Goal: Contribute content: Add original content to the website for others to see

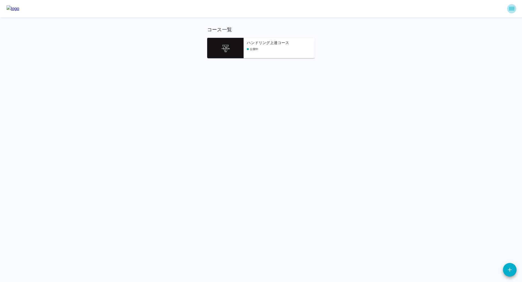
click at [514, 7] on icon "sidemenu" at bounding box center [512, 8] width 7 height 7
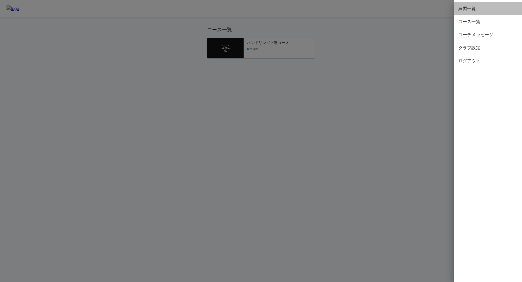
click at [473, 11] on span "練習一覧" at bounding box center [488, 8] width 59 height 7
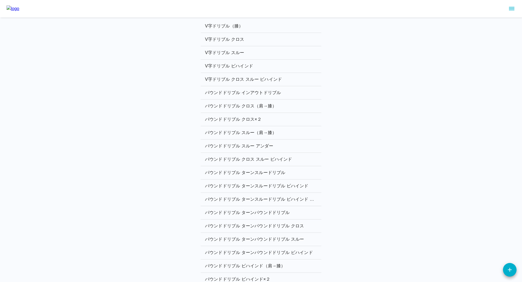
scroll to position [481, 0]
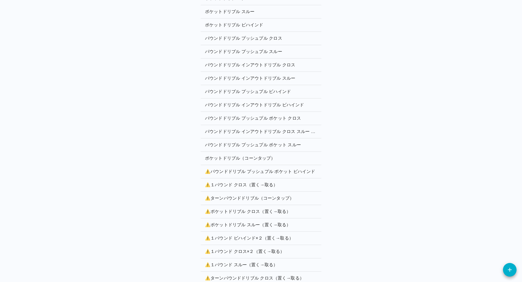
click at [258, 168] on p "⚠️ パウンドドリブル プッシュプル ポケット ビハインド" at bounding box center [261, 171] width 112 height 7
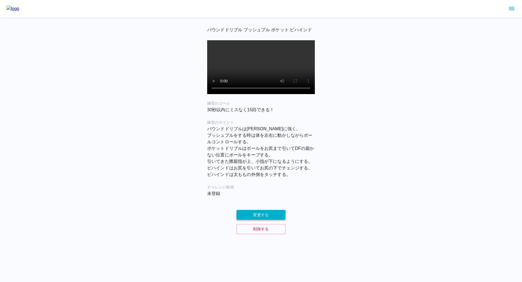
click at [254, 220] on button "変更する" at bounding box center [261, 215] width 49 height 10
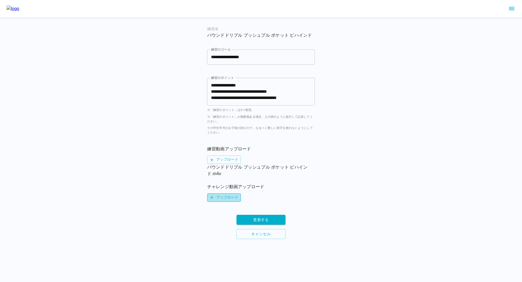
click at [225, 196] on label "アップロード" at bounding box center [224, 197] width 34 height 8
click at [0, 0] on input "アップロード" at bounding box center [0, 0] width 0 height 0
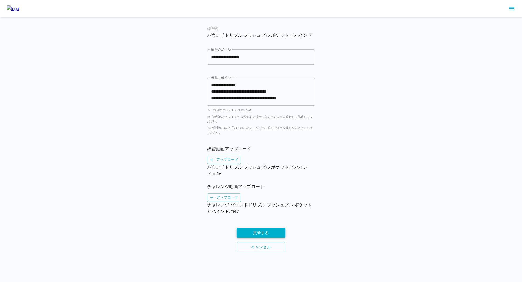
click at [257, 232] on button "更新する" at bounding box center [261, 233] width 49 height 10
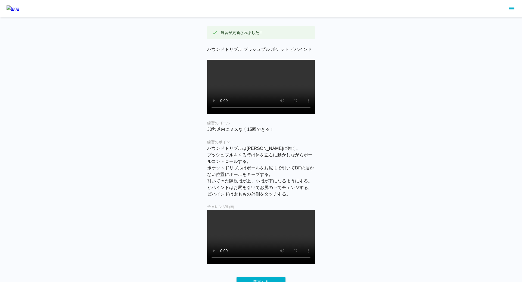
click at [510, 6] on icon "sidemenu" at bounding box center [512, 8] width 7 height 7
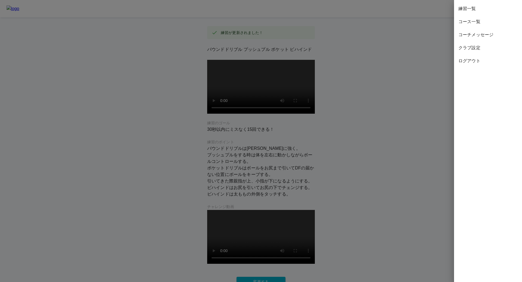
click at [473, 10] on span "練習一覧" at bounding box center [488, 8] width 59 height 7
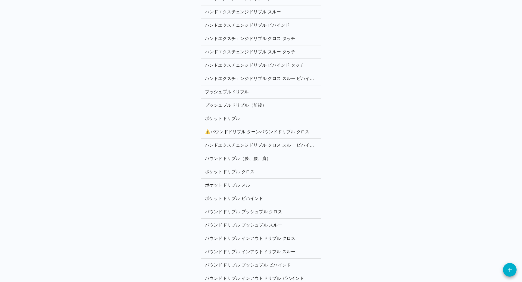
scroll to position [481, 0]
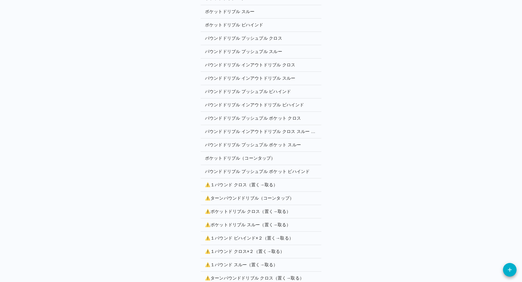
click at [241, 182] on p "⚠️ １パウンド クロス（置く→取る）" at bounding box center [261, 185] width 112 height 7
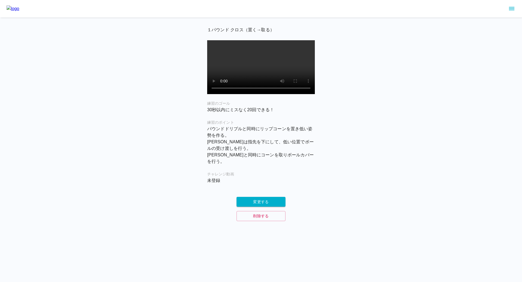
click at [258, 181] on div "チャレンジ動画 未登録" at bounding box center [261, 177] width 108 height 13
click at [254, 203] on button "変更する" at bounding box center [261, 202] width 49 height 10
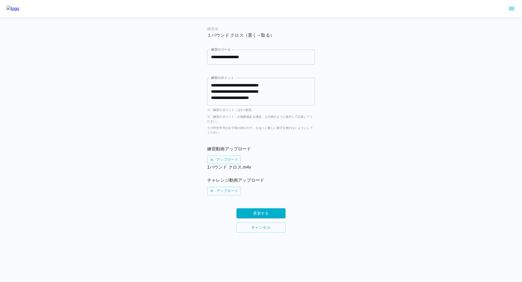
click at [226, 186] on div "チャレンジ動画アップロード アップロード" at bounding box center [261, 186] width 108 height 18
click at [223, 189] on label "アップロード" at bounding box center [224, 191] width 34 height 8
click at [0, 0] on input "アップロード" at bounding box center [0, 0] width 0 height 0
click at [228, 191] on label "アップロード" at bounding box center [224, 191] width 34 height 8
click at [0, 0] on input "アップロード" at bounding box center [0, 0] width 0 height 0
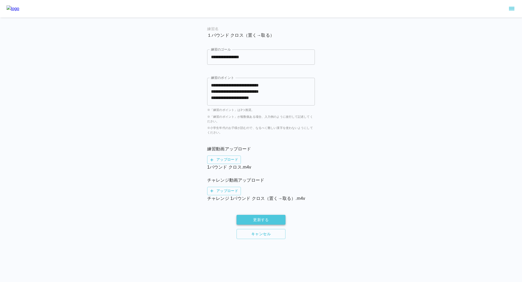
click at [262, 221] on button "更新する" at bounding box center [261, 220] width 49 height 10
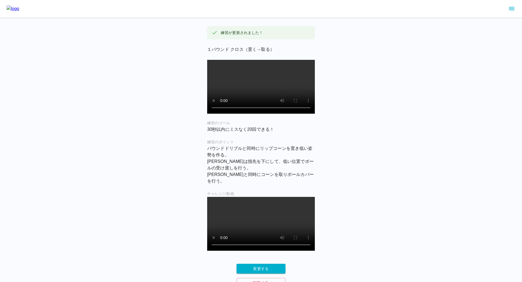
click at [512, 9] on icon "sidemenu" at bounding box center [512, 8] width 7 height 7
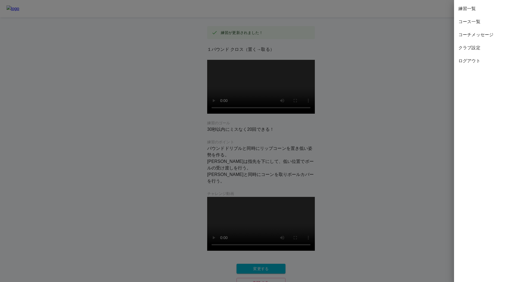
click at [471, 23] on span "コース一覧" at bounding box center [488, 21] width 59 height 7
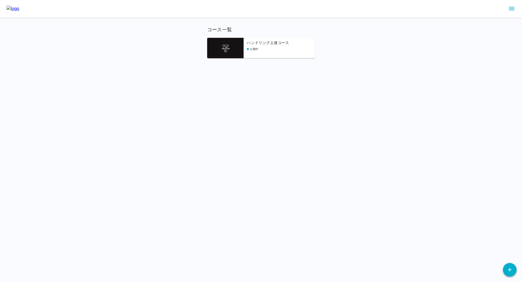
click at [510, 273] on icon "button" at bounding box center [510, 270] width 7 height 7
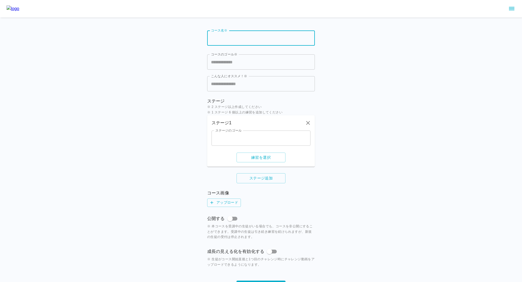
click at [233, 44] on input "コース名※" at bounding box center [261, 37] width 108 height 15
paste input "**********"
type input "**********"
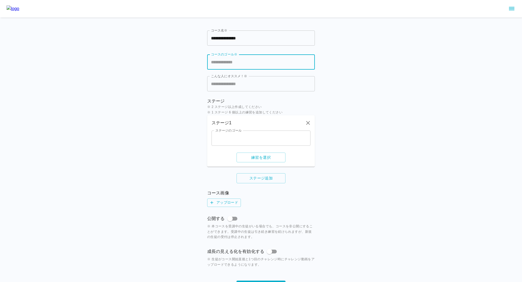
click at [230, 59] on input "コースのゴール※" at bounding box center [261, 61] width 108 height 15
paste input "**********"
type input "**********"
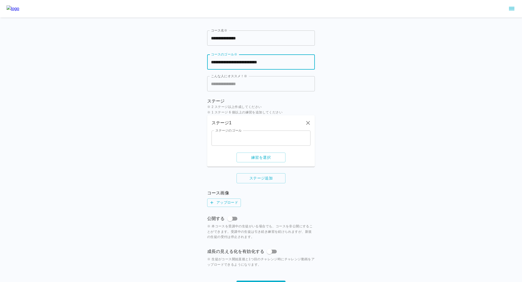
click at [226, 87] on input "こんな人にオススメ！※" at bounding box center [261, 83] width 108 height 15
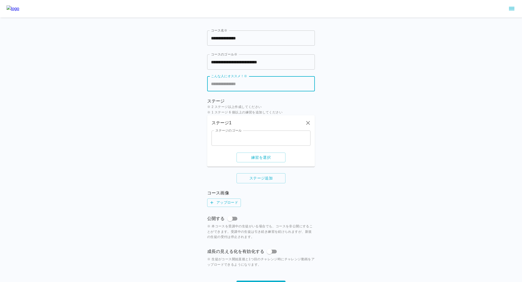
paste input "**********"
click at [216, 85] on input "**********" at bounding box center [261, 83] width 108 height 15
paste input "**********"
type input "**********"
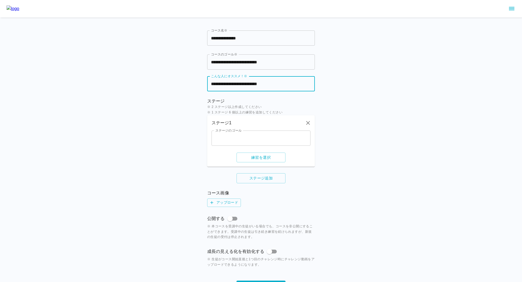
scroll to position [0, 0]
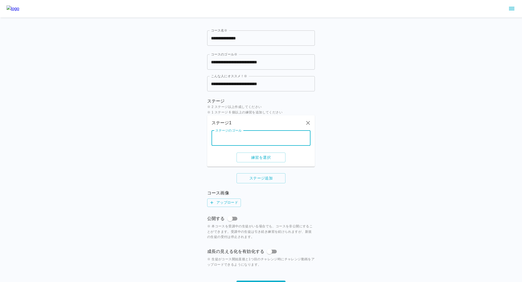
click at [248, 137] on input "ステージのゴール" at bounding box center [261, 138] width 99 height 15
click at [256, 157] on button "練習を選択" at bounding box center [261, 158] width 49 height 10
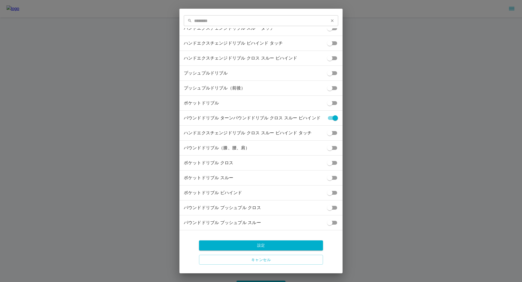
scroll to position [629, 0]
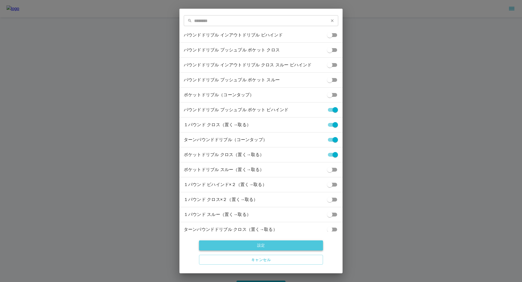
click at [265, 246] on button "設定" at bounding box center [261, 245] width 124 height 10
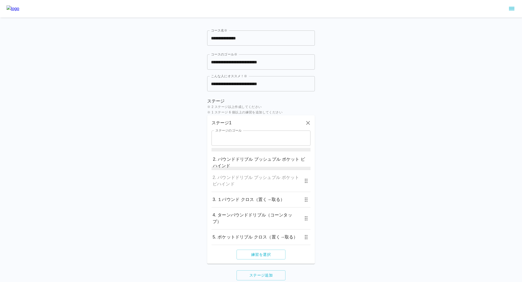
drag, startPoint x: 305, startPoint y: 183, endPoint x: 305, endPoint y: 162, distance: 21.2
drag, startPoint x: 305, startPoint y: 199, endPoint x: 305, endPoint y: 183, distance: 15.8
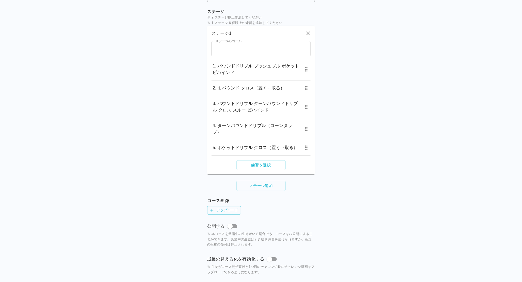
scroll to position [111, 0]
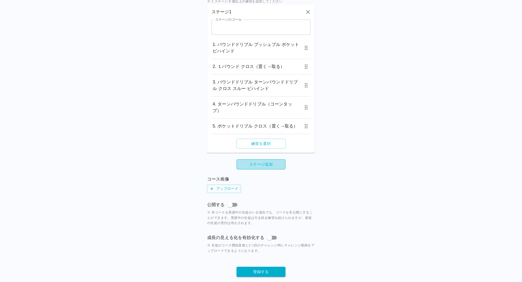
click at [260, 159] on button "ステージ追加" at bounding box center [261, 164] width 49 height 10
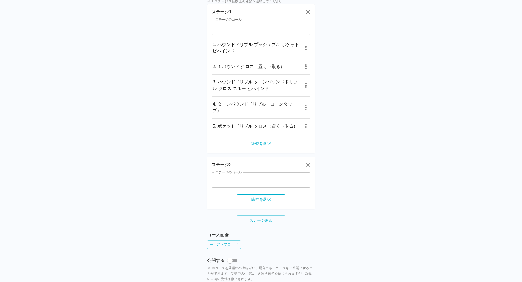
click at [254, 194] on button "練習を選択" at bounding box center [261, 199] width 49 height 10
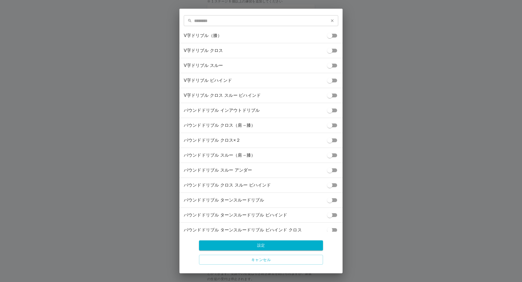
scroll to position [629, 0]
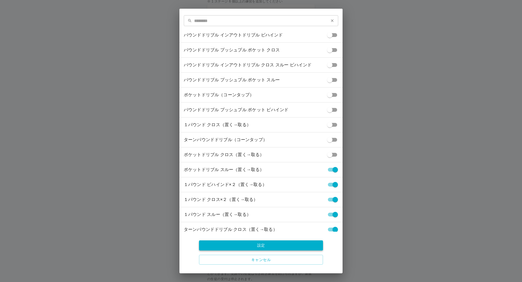
click at [284, 244] on button "設定" at bounding box center [261, 245] width 124 height 10
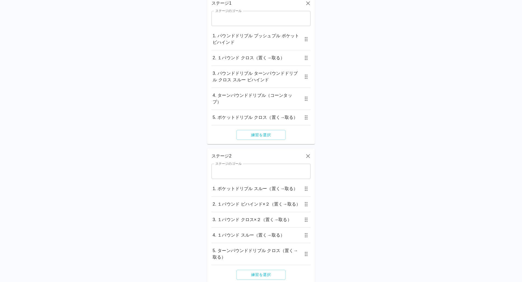
scroll to position [251, 0]
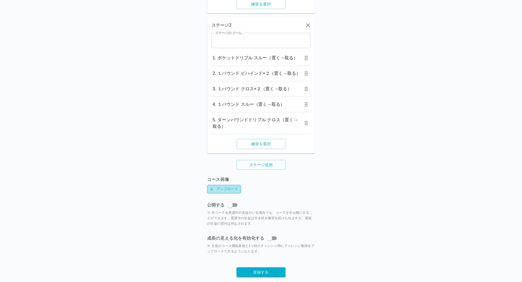
click at [230, 185] on label "アップロード" at bounding box center [224, 189] width 34 height 8
click at [0, 0] on input "アップロード" at bounding box center [0, 0] width 0 height 0
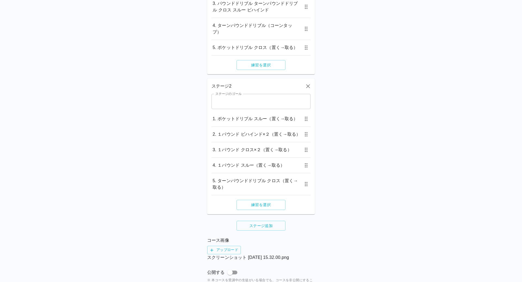
scroll to position [257, 0]
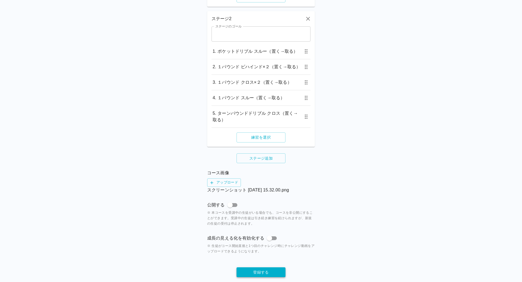
click at [260, 267] on button "登録する" at bounding box center [261, 272] width 49 height 10
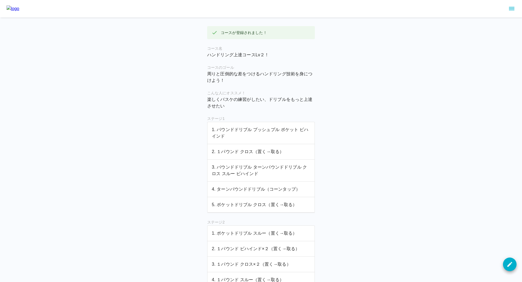
click at [509, 8] on icon "sidemenu" at bounding box center [512, 8] width 7 height 7
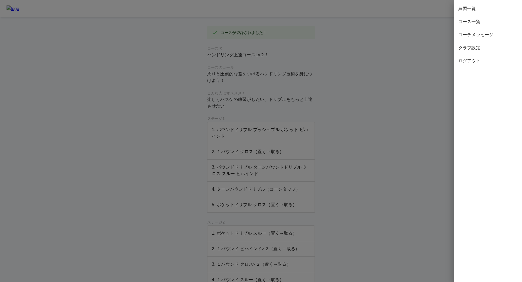
click at [481, 12] on div "練習一覧" at bounding box center [488, 8] width 68 height 13
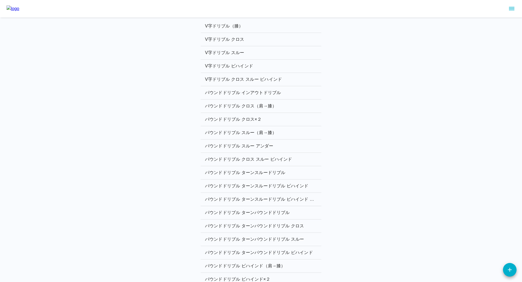
click at [19, 10] on img at bounding box center [13, 8] width 13 height 7
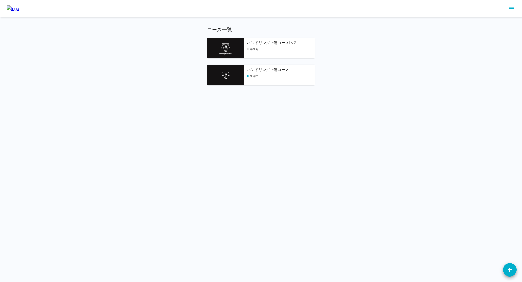
click at [279, 38] on div "ハンドリング上達コースLv２！ 非公開" at bounding box center [261, 48] width 108 height 20
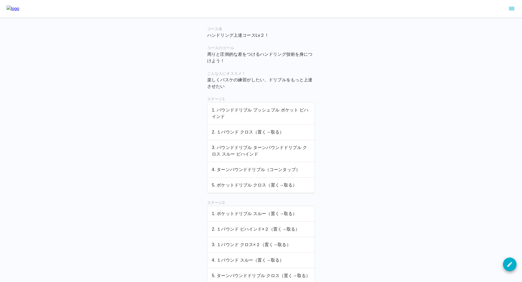
click at [19, 10] on img at bounding box center [13, 8] width 13 height 7
